Goal: Find specific page/section: Find specific page/section

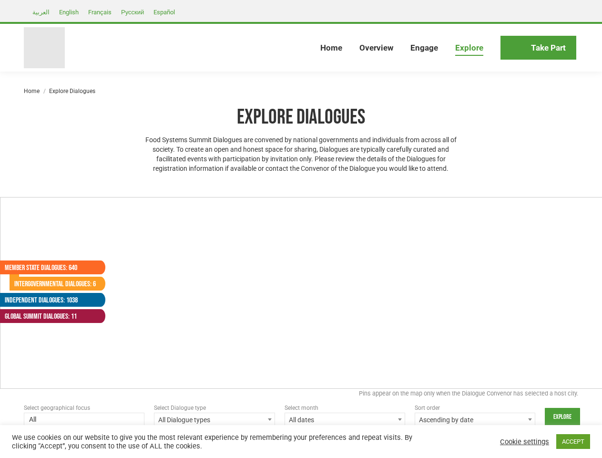
select select
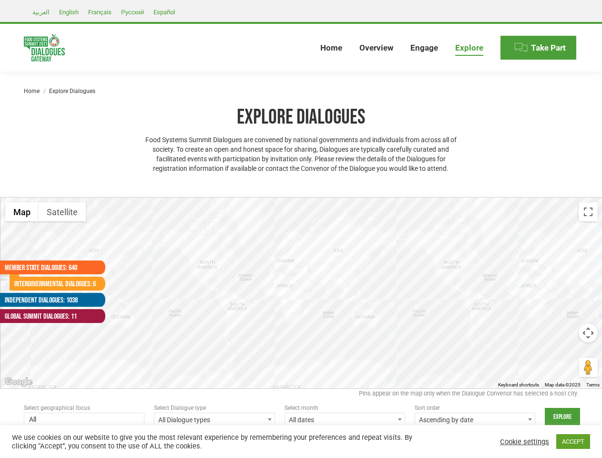
click at [301, 229] on div at bounding box center [301, 292] width 602 height 191
click at [301, 293] on div at bounding box center [301, 292] width 602 height 191
click at [22, 212] on button "Map" at bounding box center [21, 211] width 33 height 19
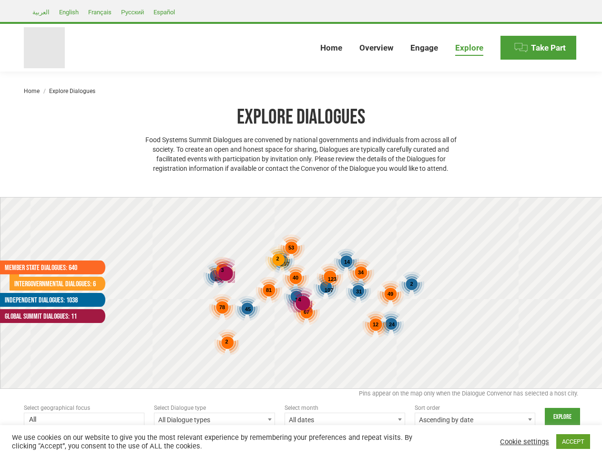
select select
